Goal: Participate in discussion: Engage in conversation with other users on a specific topic

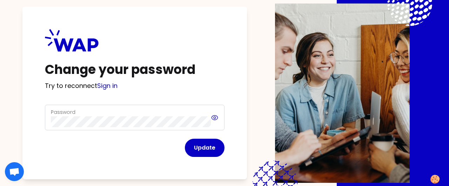
click at [215, 118] on icon at bounding box center [215, 118] width 8 height 8
click at [204, 146] on button "Update" at bounding box center [205, 148] width 40 height 18
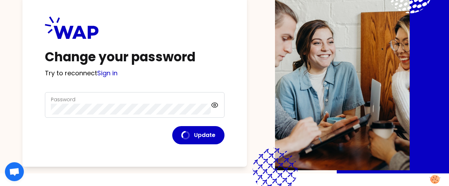
scroll to position [28, 0]
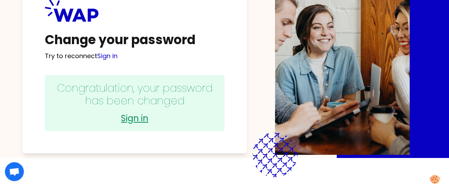
click at [139, 118] on link "Sign in" at bounding box center [135, 118] width 166 height 11
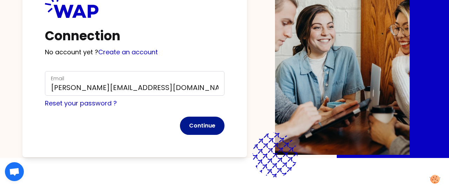
click at [210, 124] on button "Continue" at bounding box center [202, 126] width 45 height 18
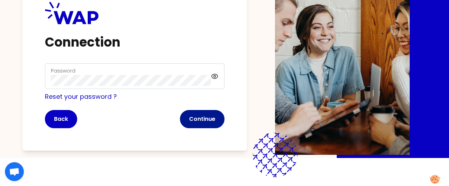
click at [207, 118] on button "Continue" at bounding box center [202, 119] width 45 height 18
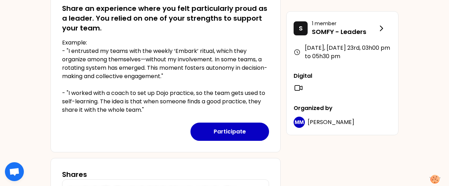
scroll to position [177, 0]
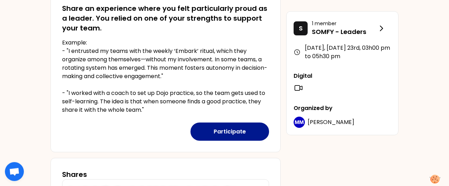
click at [228, 130] on button "Participate" at bounding box center [229, 132] width 79 height 18
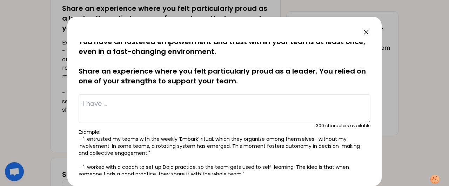
scroll to position [0, 0]
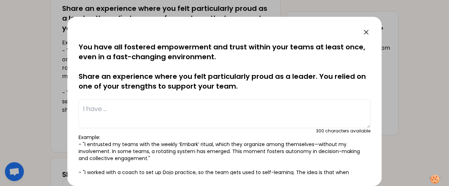
click at [366, 34] on icon at bounding box center [366, 32] width 8 height 8
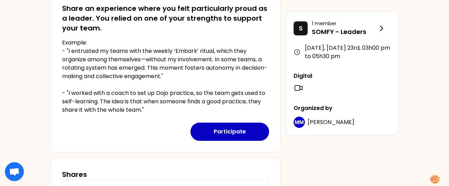
click at [299, 87] on icon at bounding box center [298, 88] width 7 height 5
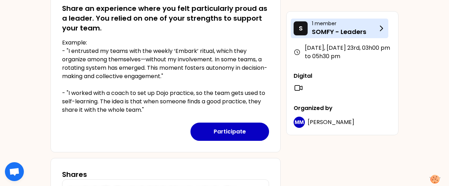
click at [377, 28] on p "SOMFY - Leaders" at bounding box center [344, 32] width 65 height 10
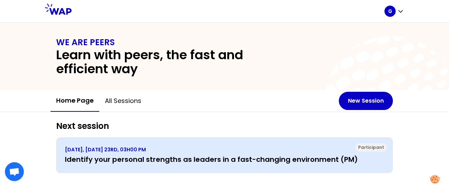
scroll to position [9, 0]
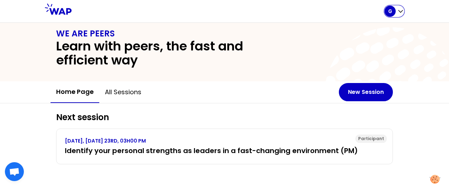
click at [399, 11] on icon "button" at bounding box center [400, 12] width 4 height 2
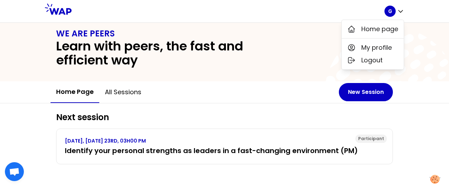
drag, startPoint x: 240, startPoint y: 89, endPoint x: 244, endPoint y: 87, distance: 4.1
click at [244, 87] on div "Home page All sessions" at bounding box center [195, 92] width 288 height 22
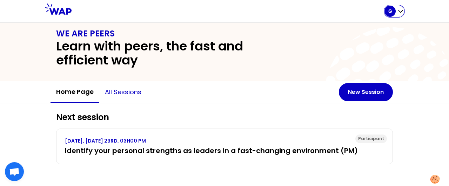
click at [128, 92] on button "All sessions" at bounding box center [123, 92] width 48 height 21
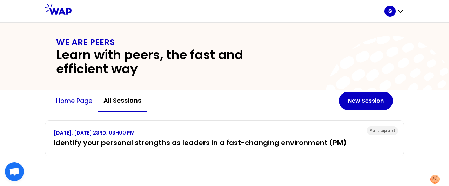
click at [67, 104] on button "Home page" at bounding box center [74, 100] width 47 height 21
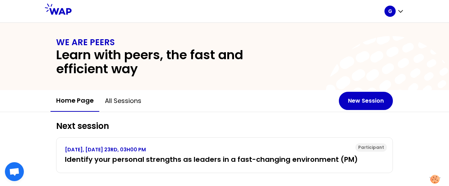
click at [57, 10] on icon at bounding box center [58, 9] width 27 height 11
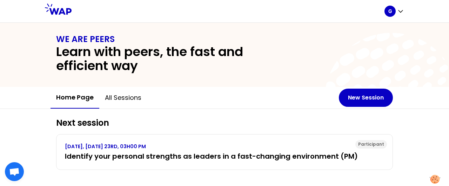
scroll to position [4, 0]
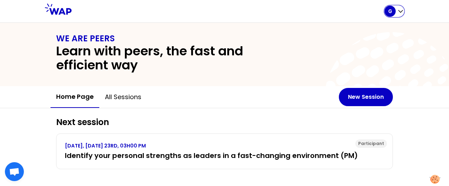
click at [392, 14] on p "G" at bounding box center [390, 11] width 4 height 7
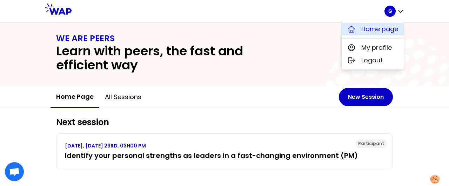
click at [385, 27] on span "Home page" at bounding box center [379, 29] width 37 height 10
